Goal: Transaction & Acquisition: Book appointment/travel/reservation

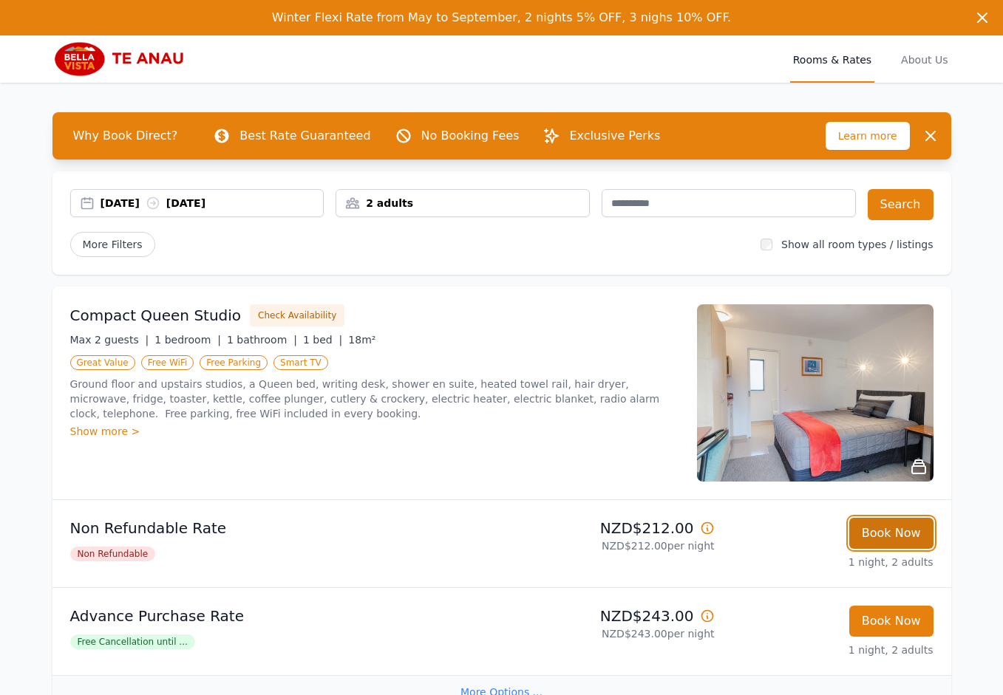
click at [909, 534] on button "Book Now" at bounding box center [891, 533] width 84 height 31
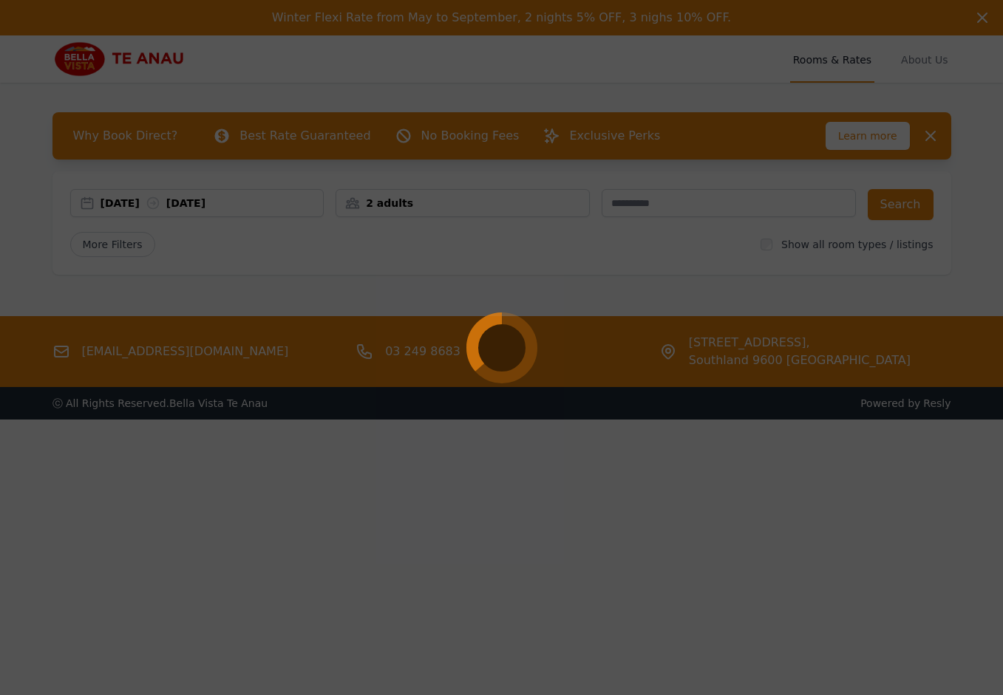
select select "**"
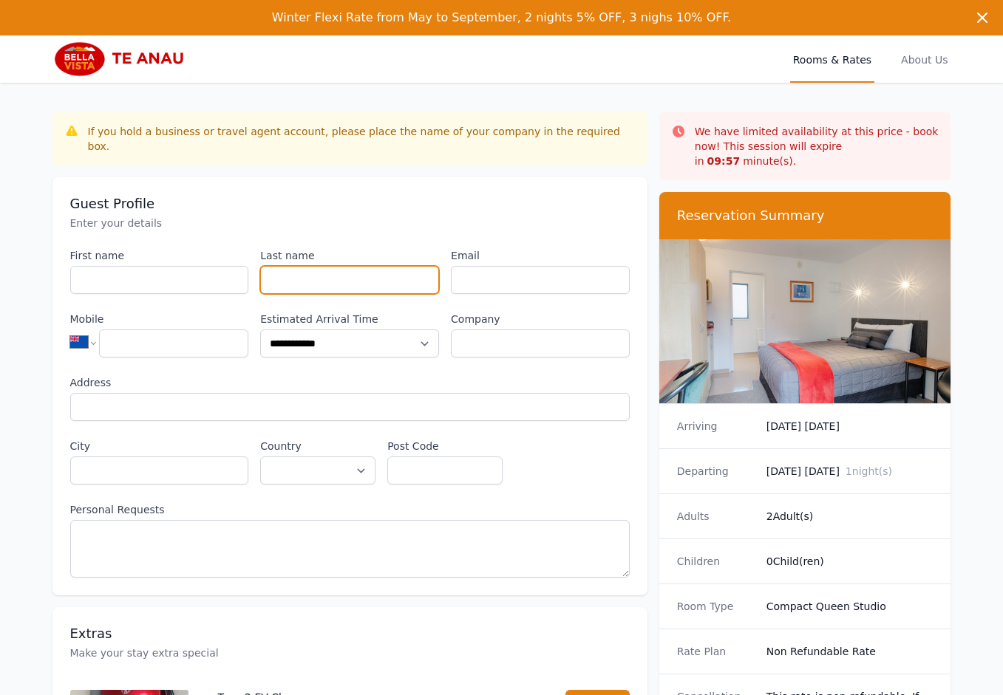
click at [347, 268] on input "Last name" at bounding box center [349, 280] width 179 height 28
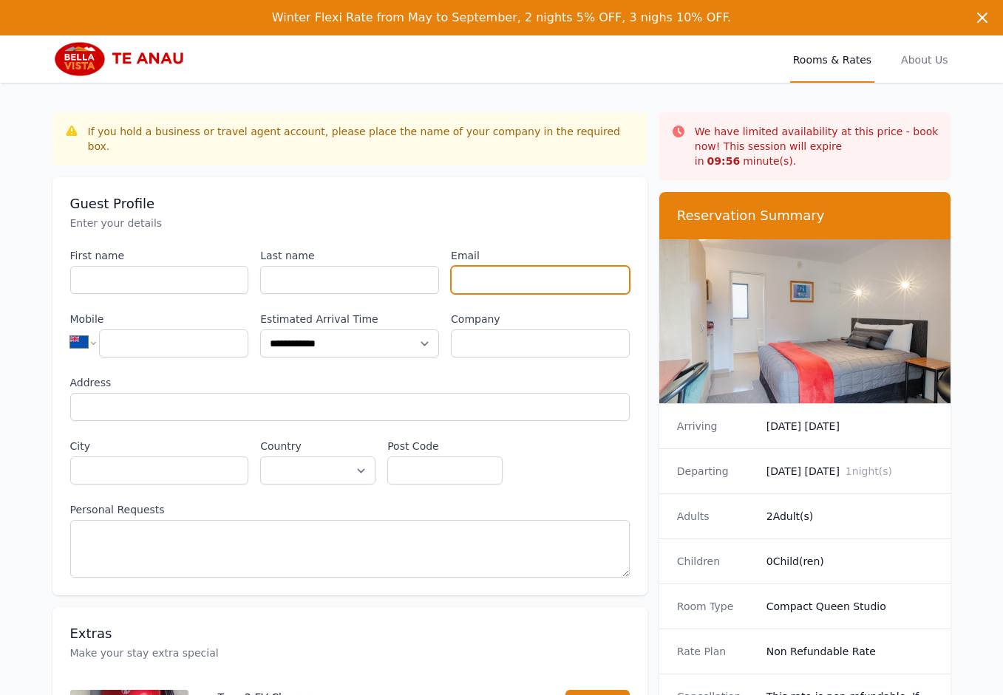
click at [554, 267] on input "Email" at bounding box center [540, 280] width 179 height 28
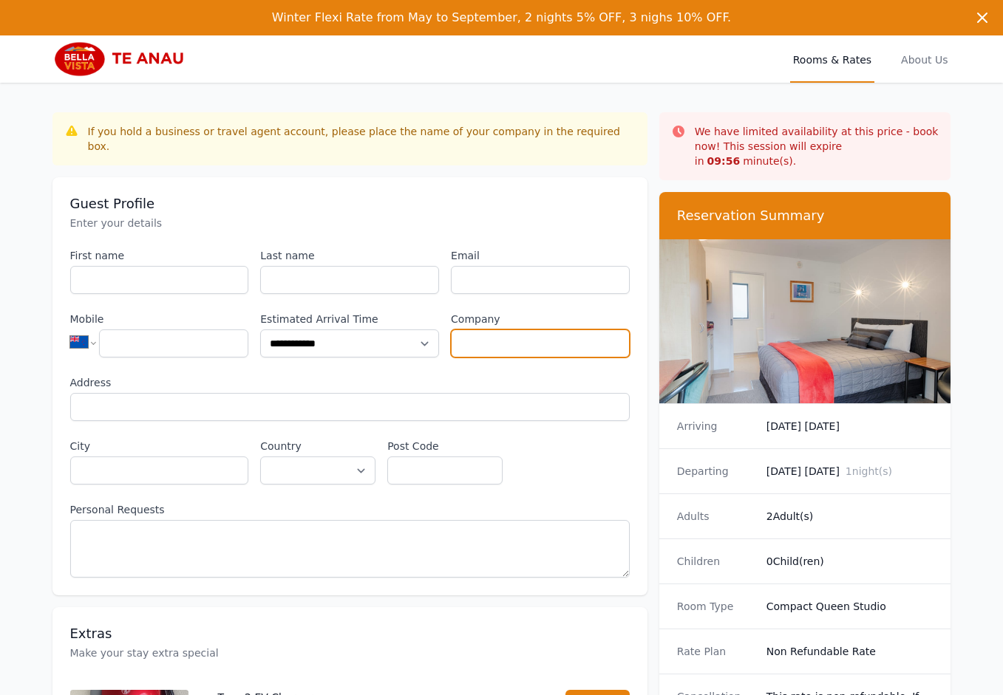
click at [548, 332] on input "Company" at bounding box center [540, 344] width 179 height 28
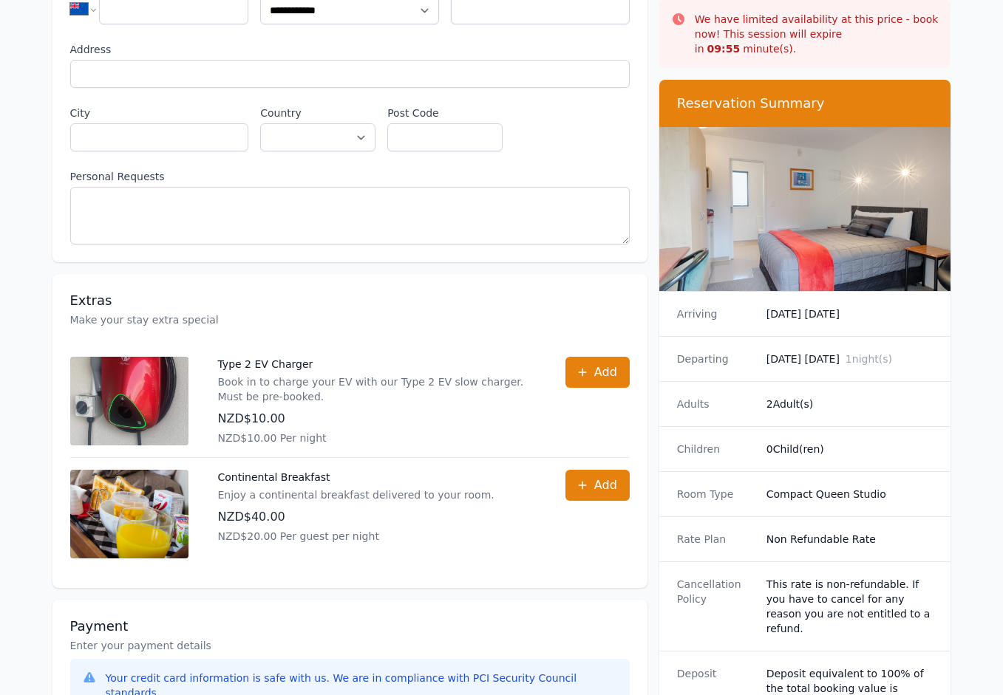
click at [822, 310] on div "Arriving [DATE] [DATE]" at bounding box center [805, 314] width 292 height 44
click at [821, 405] on div "Adults 2 Adult(s)" at bounding box center [805, 403] width 292 height 45
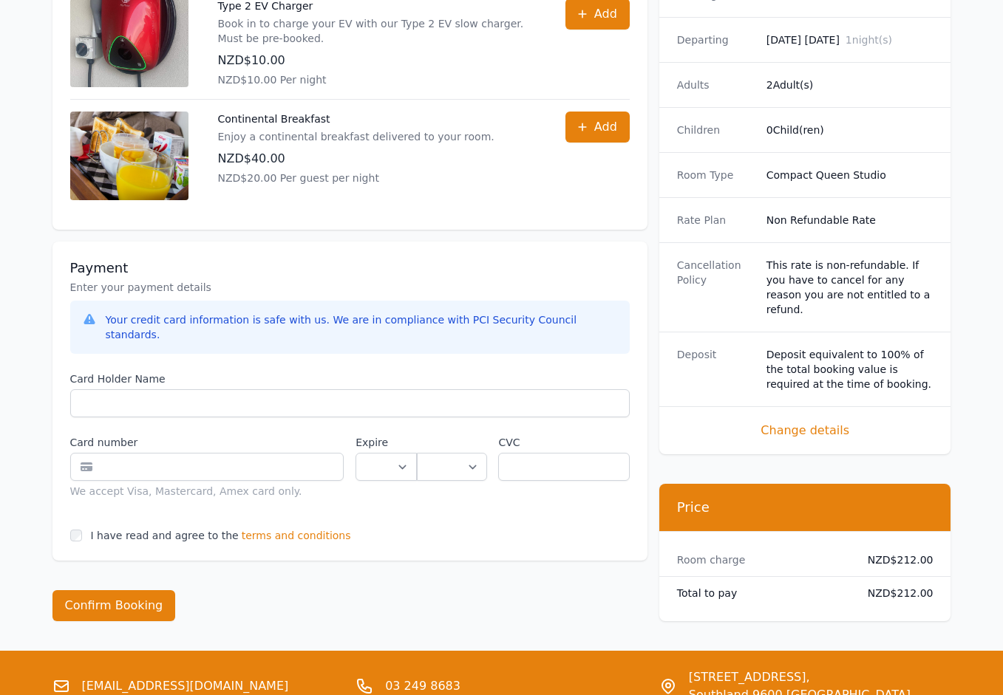
scroll to position [698, 0]
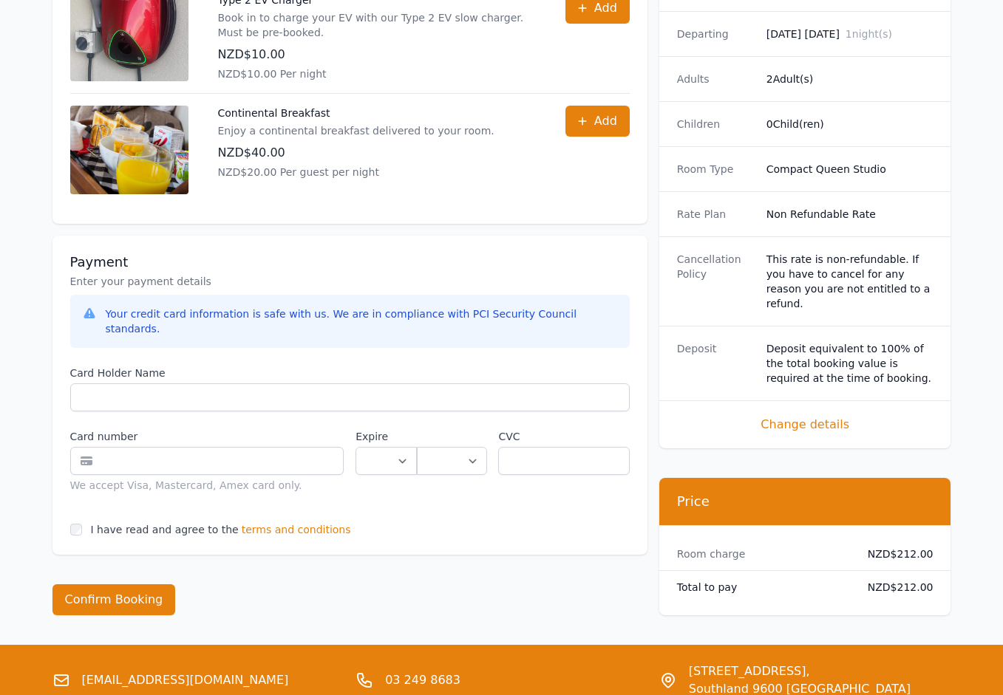
click at [879, 580] on dd "NZD$212.00" at bounding box center [895, 587] width 78 height 15
click at [290, 518] on div "Payment Enter your payment details Your credit card information is safe with us…" at bounding box center [349, 395] width 595 height 319
click at [306, 523] on span "terms and conditions" at bounding box center [296, 530] width 109 height 15
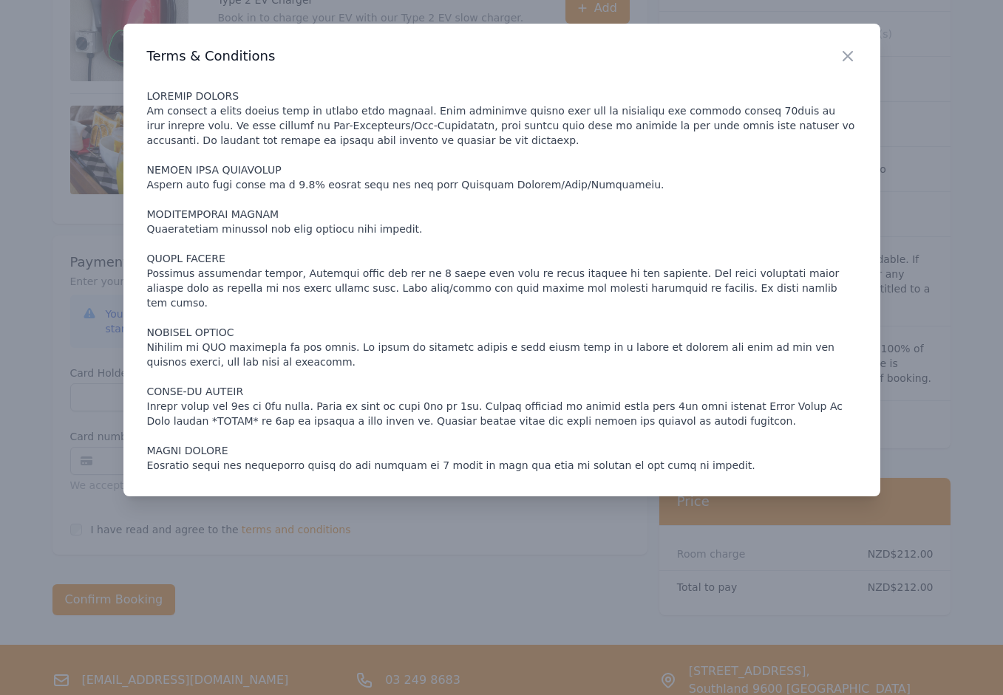
click at [80, 353] on div at bounding box center [501, 347] width 1003 height 695
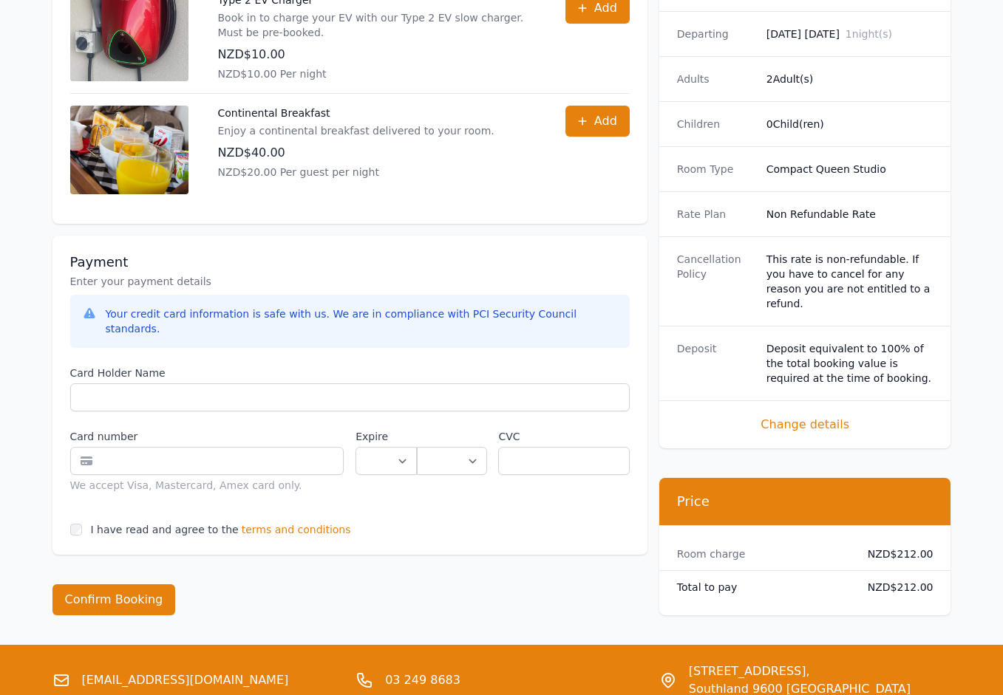
click at [276, 522] on div "Payment Enter your payment details Your credit card information is safe with us…" at bounding box center [349, 395] width 595 height 319
click at [290, 480] on div "Payment Enter your payment details Your credit card information is safe with us…" at bounding box center [349, 395] width 595 height 319
click at [290, 523] on span "terms and conditions" at bounding box center [296, 530] width 109 height 15
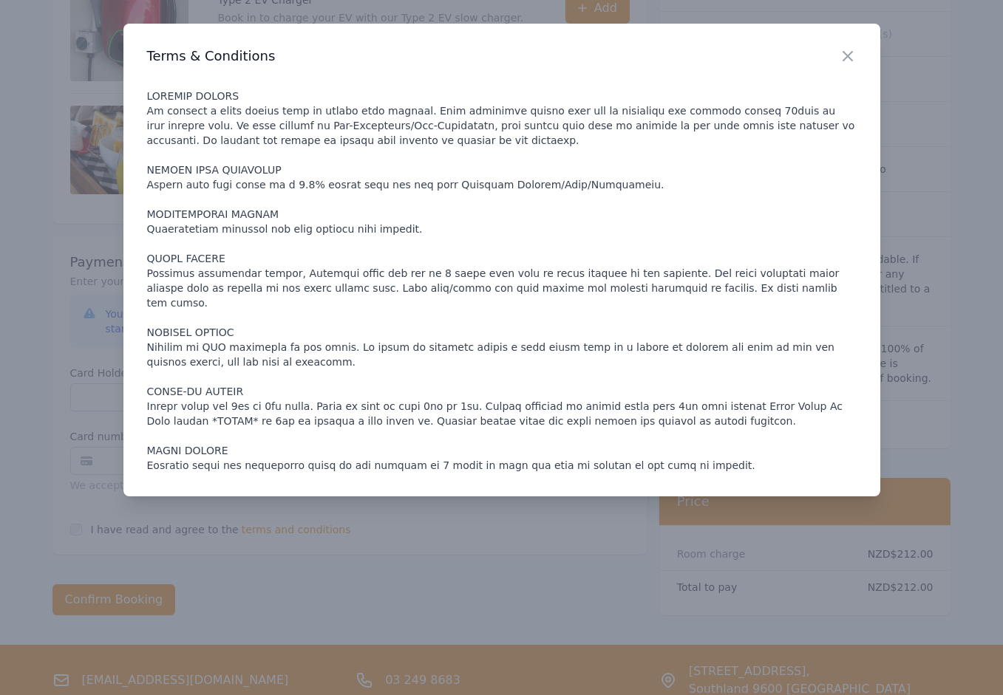
drag, startPoint x: 716, startPoint y: 568, endPoint x: 866, endPoint y: 558, distance: 150.3
click at [717, 568] on div at bounding box center [501, 347] width 1003 height 695
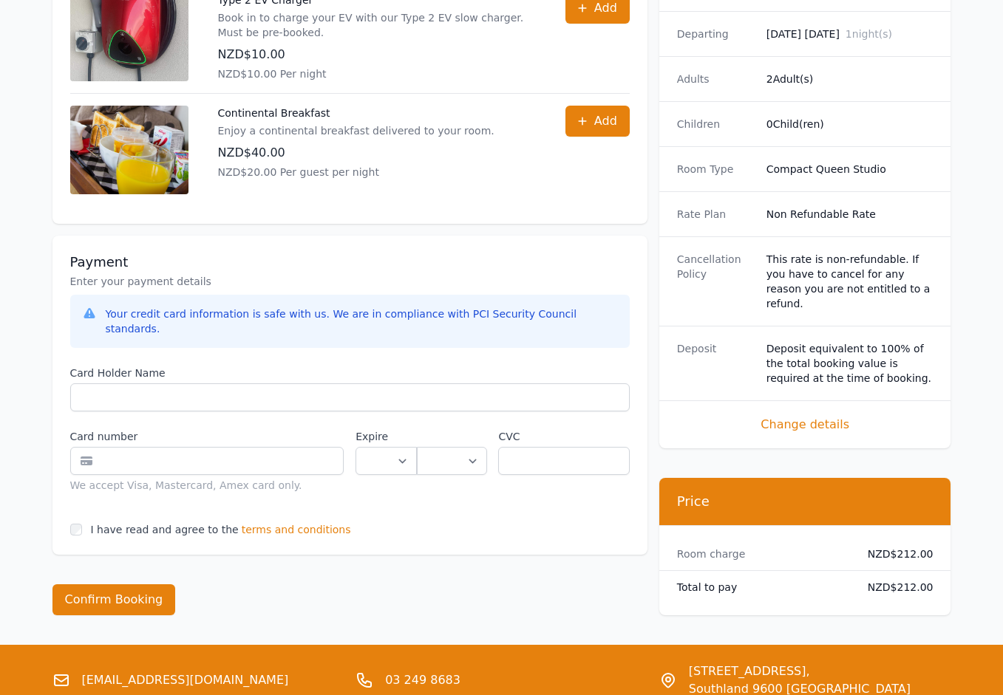
click at [901, 580] on dd "NZD$212.00" at bounding box center [895, 587] width 78 height 15
copy dd "212.00"
click at [307, 523] on span "terms and conditions" at bounding box center [296, 530] width 109 height 15
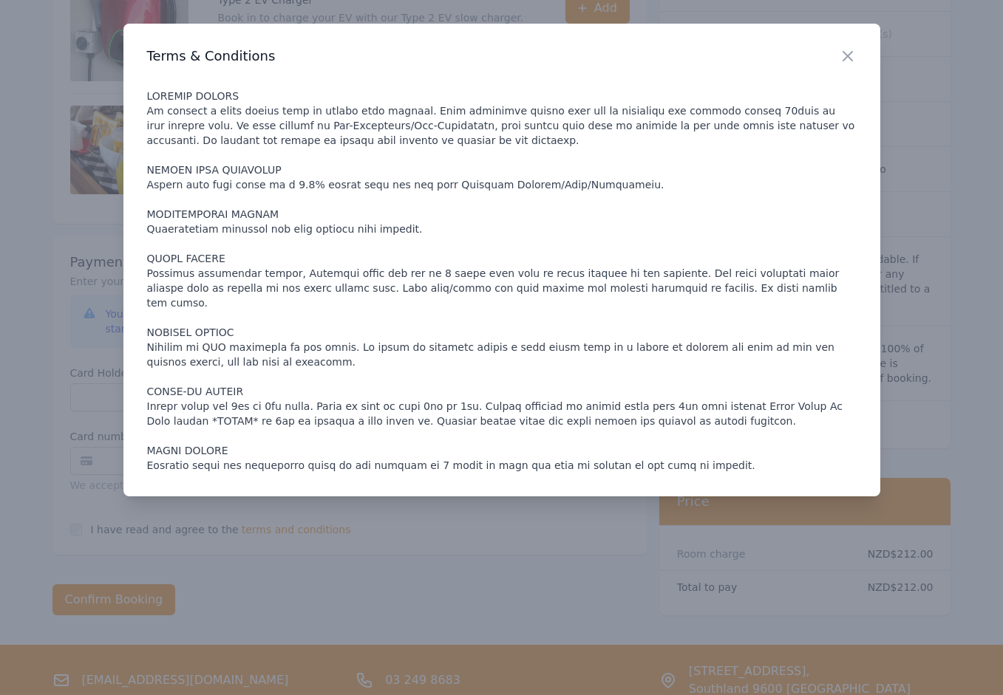
click at [478, 402] on p at bounding box center [502, 281] width 710 height 384
click at [486, 534] on div at bounding box center [501, 347] width 1003 height 695
